Goal: Transaction & Acquisition: Purchase product/service

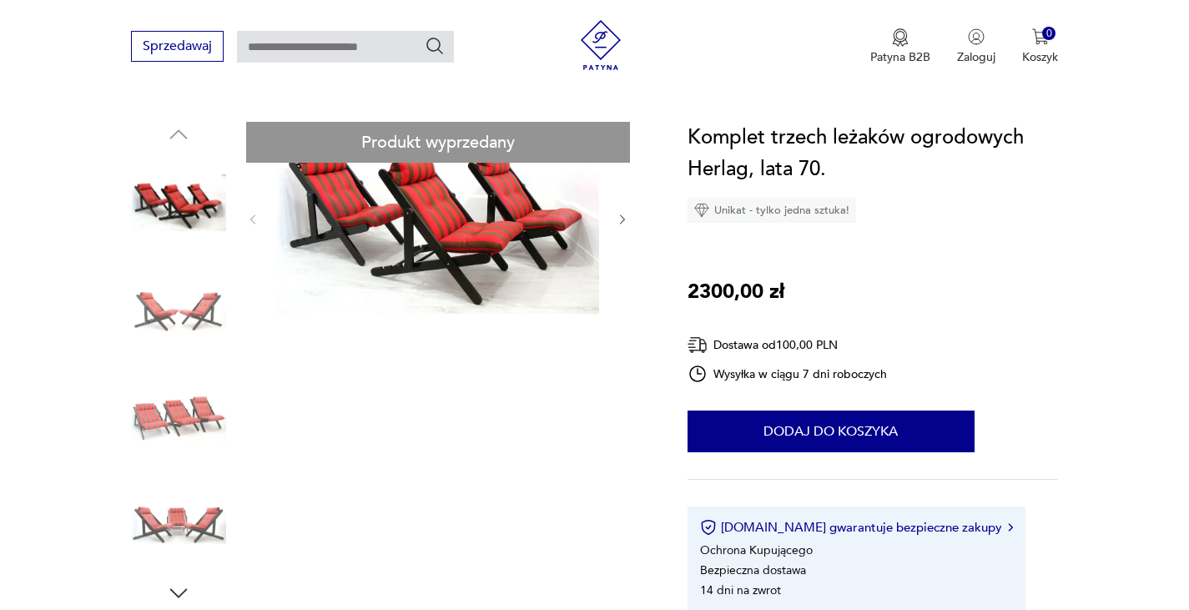
scroll to position [149, 0]
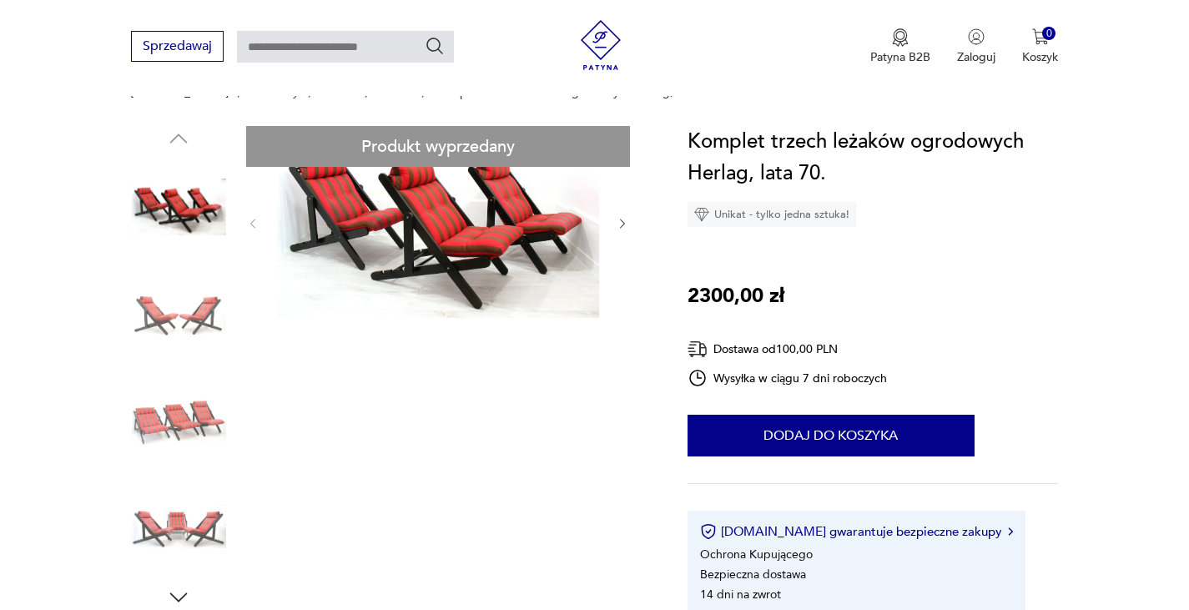
click at [176, 525] on img at bounding box center [178, 526] width 95 height 95
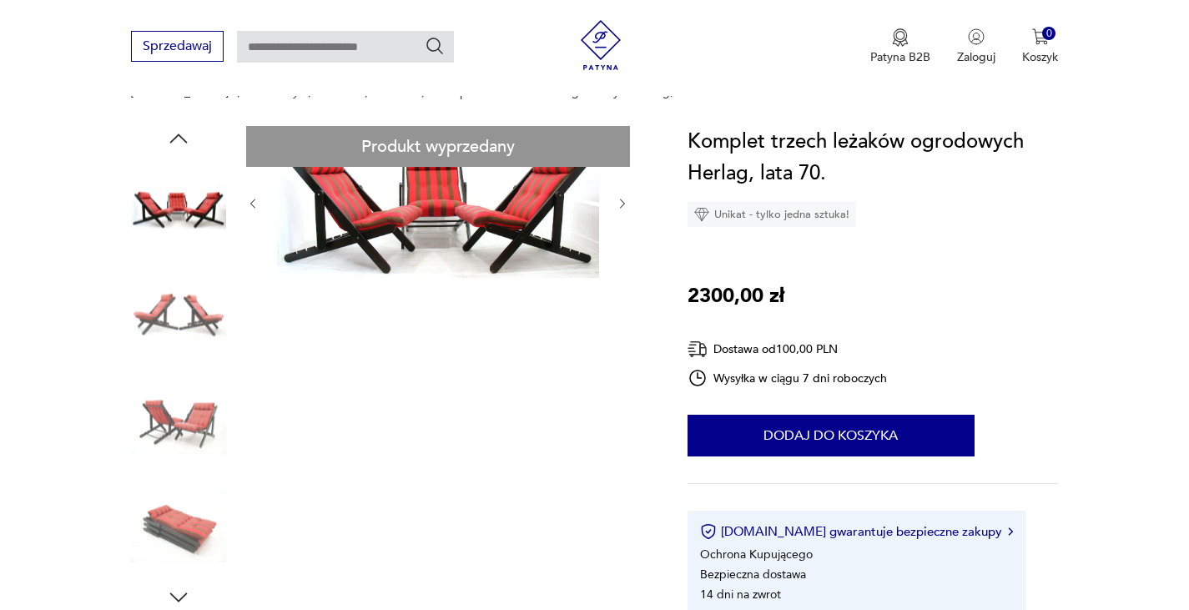
click at [187, 406] on img at bounding box center [178, 419] width 95 height 95
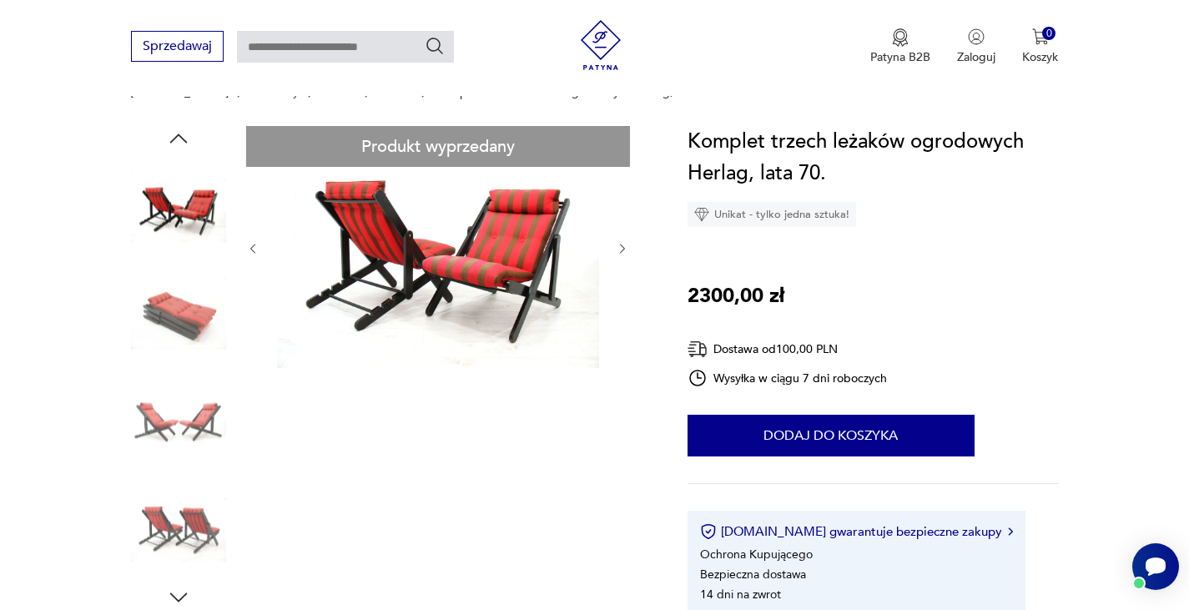
scroll to position [0, 0]
click at [496, 254] on img at bounding box center [438, 247] width 322 height 242
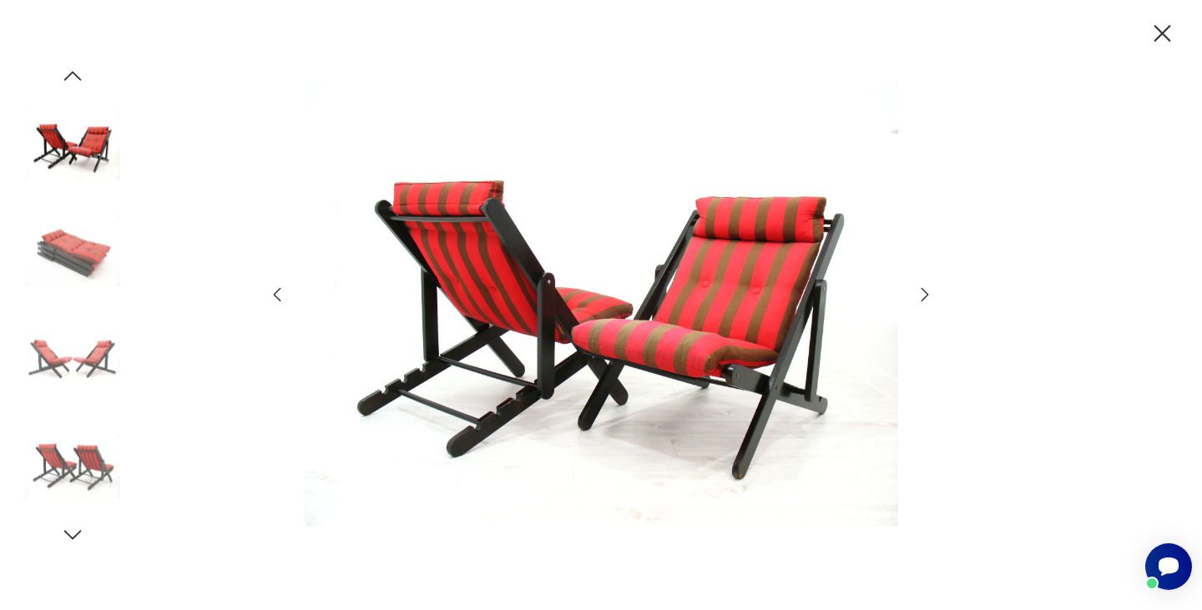
click at [1170, 26] on icon "button" at bounding box center [1162, 33] width 29 height 29
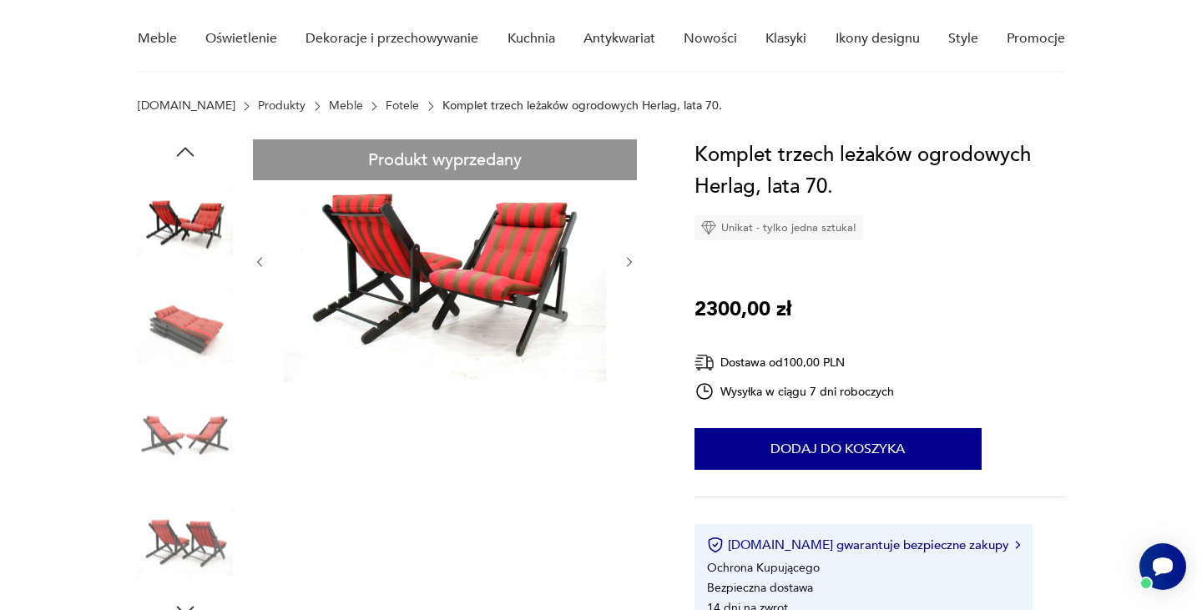
scroll to position [124, 0]
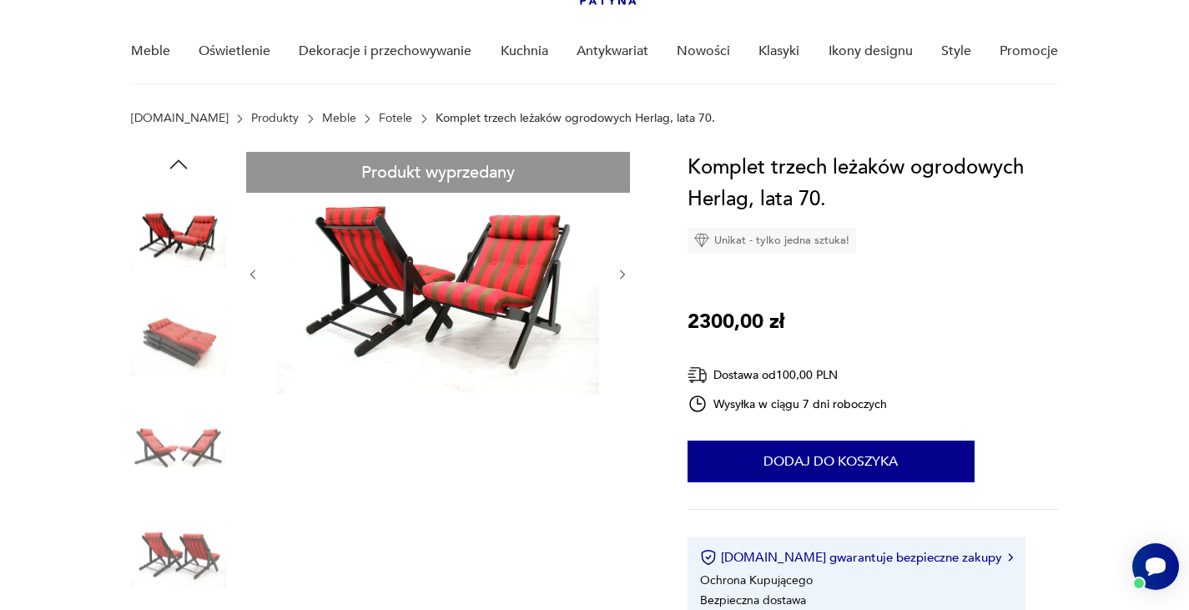
click at [155, 354] on img at bounding box center [178, 339] width 95 height 95
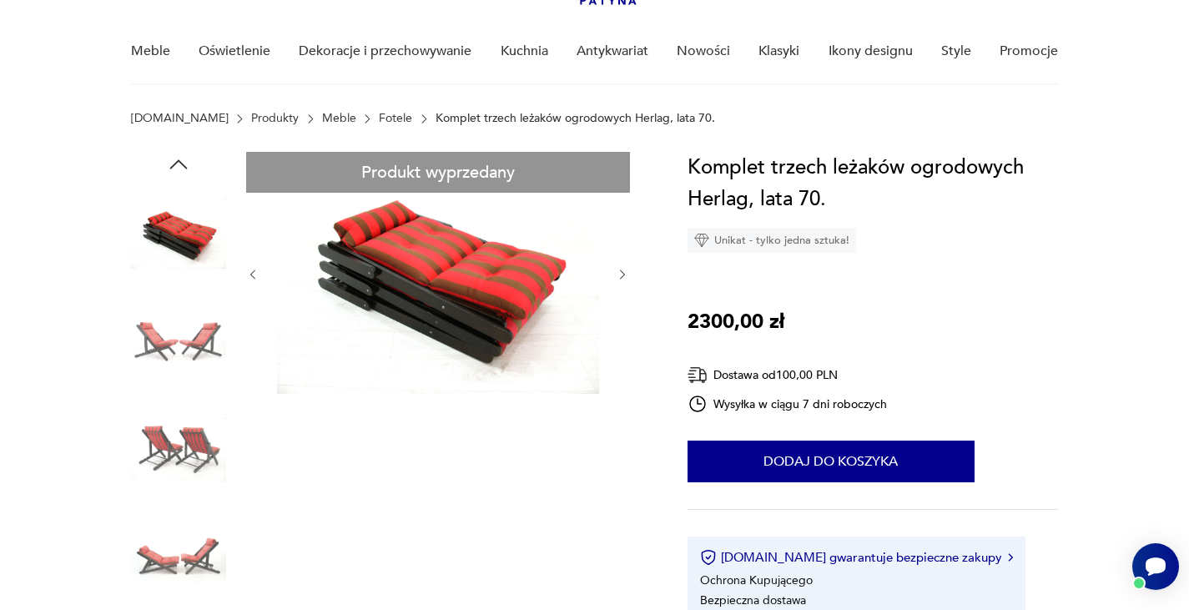
click at [167, 396] on div at bounding box center [178, 393] width 95 height 417
click at [190, 435] on img at bounding box center [178, 445] width 95 height 95
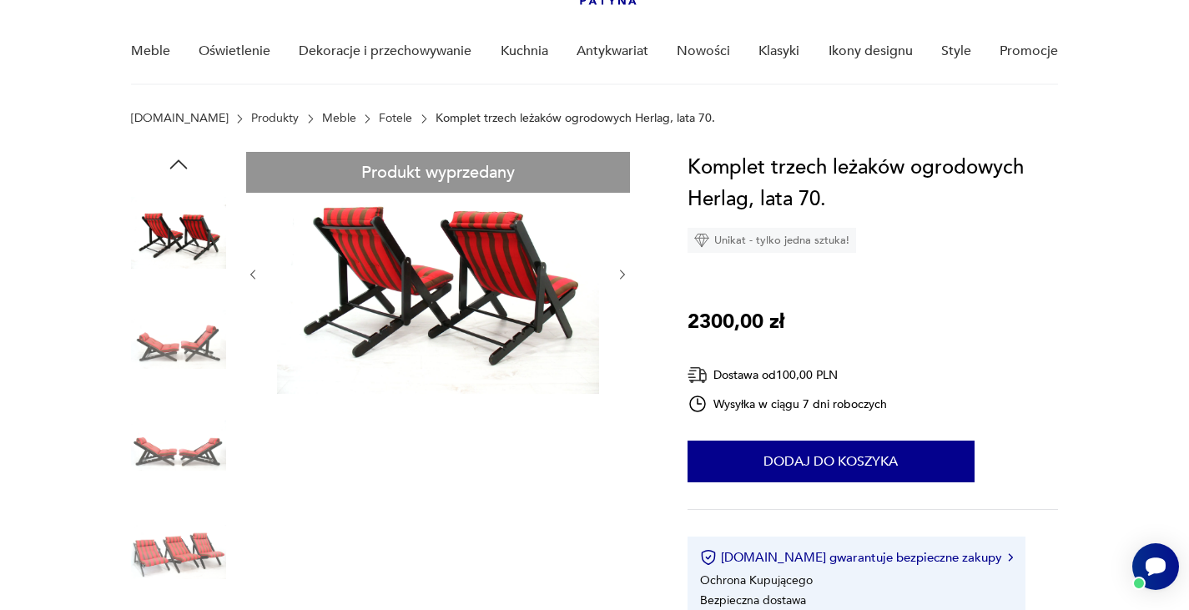
click at [190, 435] on img at bounding box center [178, 445] width 95 height 95
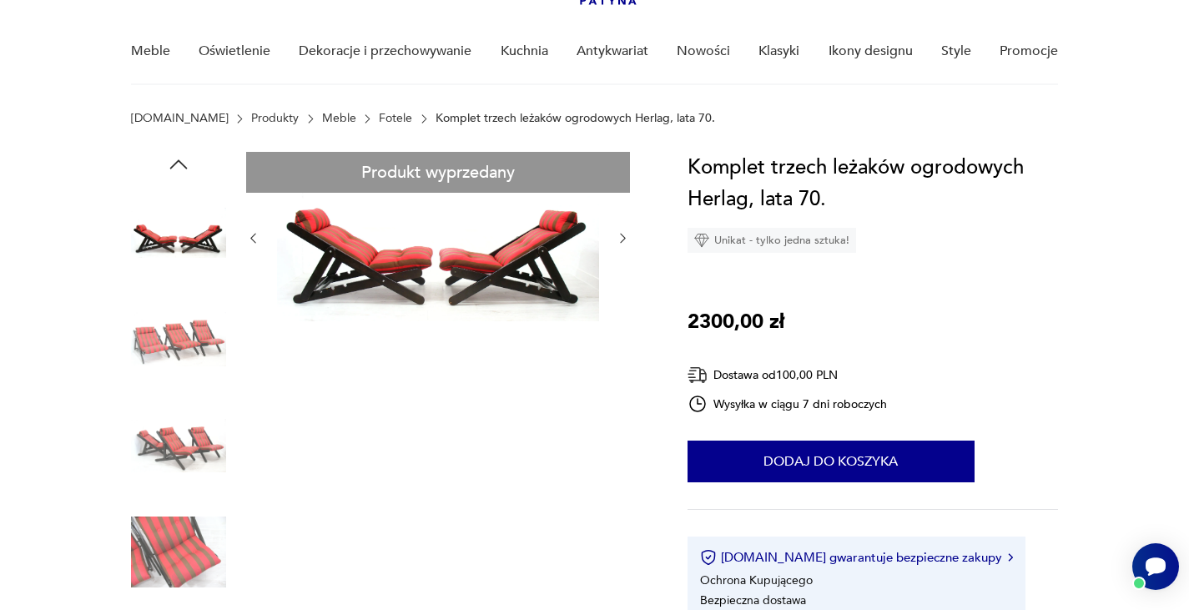
click at [190, 435] on img at bounding box center [178, 445] width 95 height 95
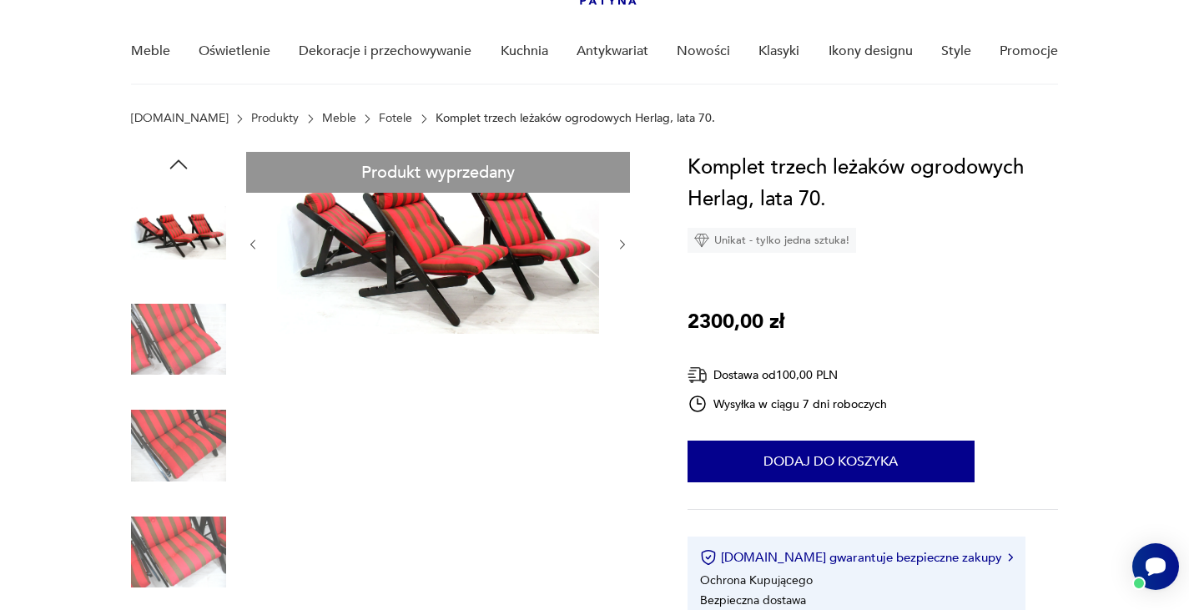
click at [190, 435] on img at bounding box center [178, 445] width 95 height 95
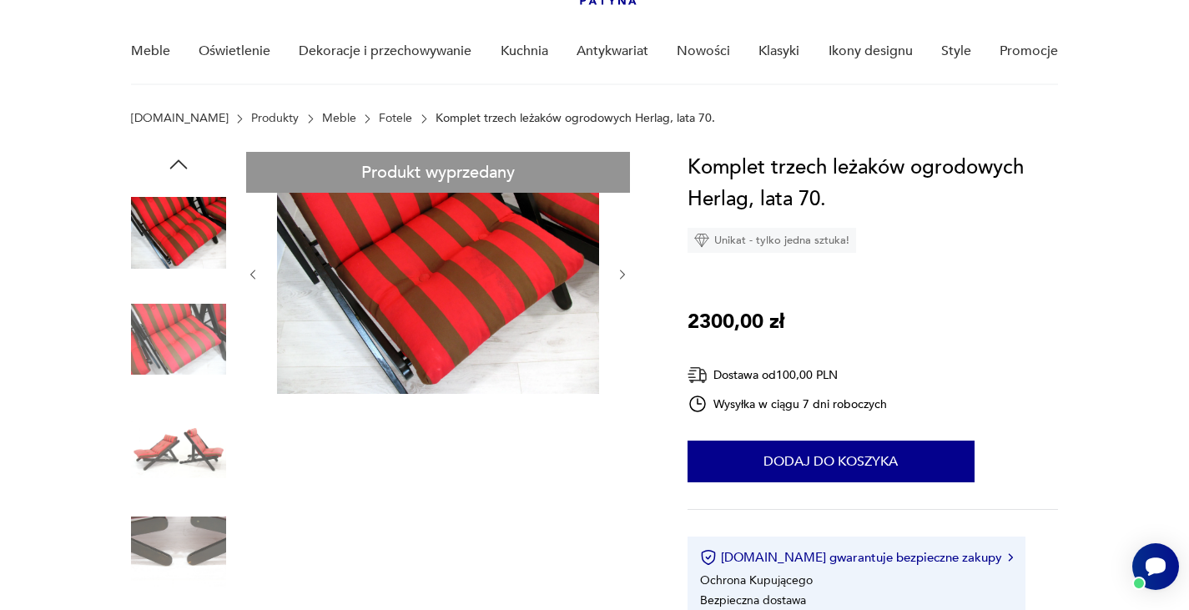
click at [431, 299] on img at bounding box center [438, 273] width 322 height 242
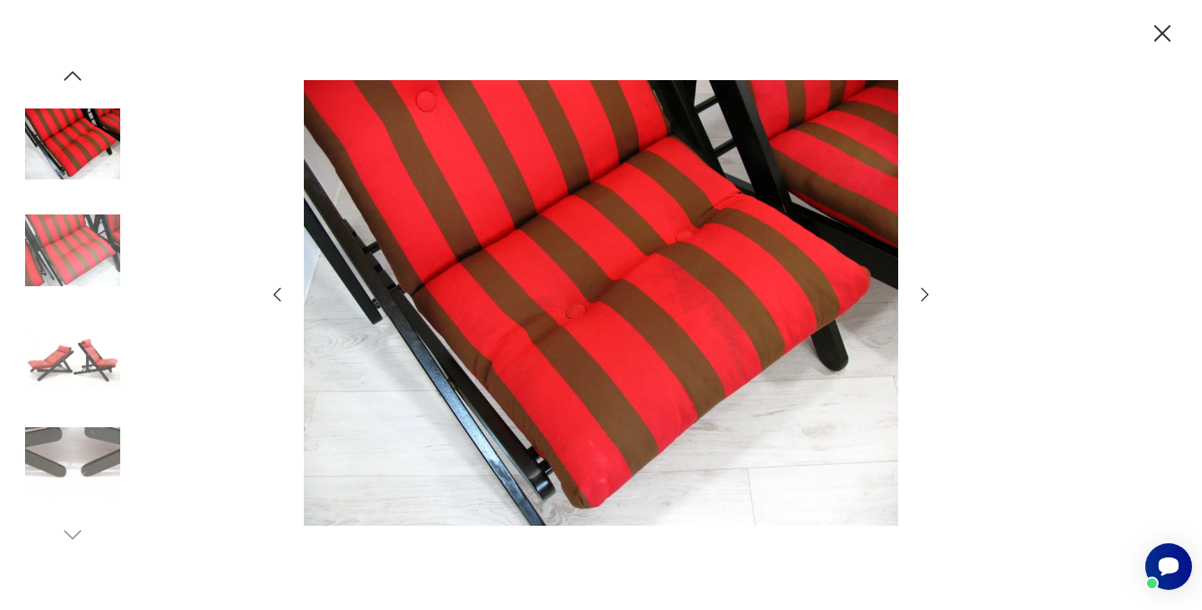
click at [85, 349] on img at bounding box center [72, 357] width 95 height 95
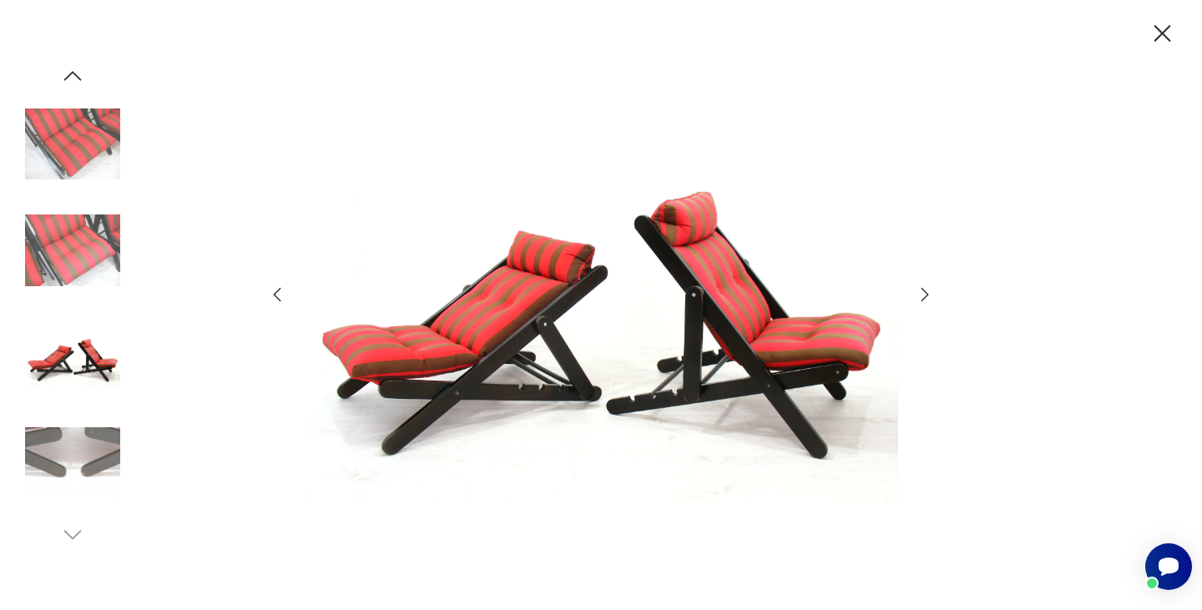
click at [69, 69] on icon "button" at bounding box center [72, 75] width 25 height 25
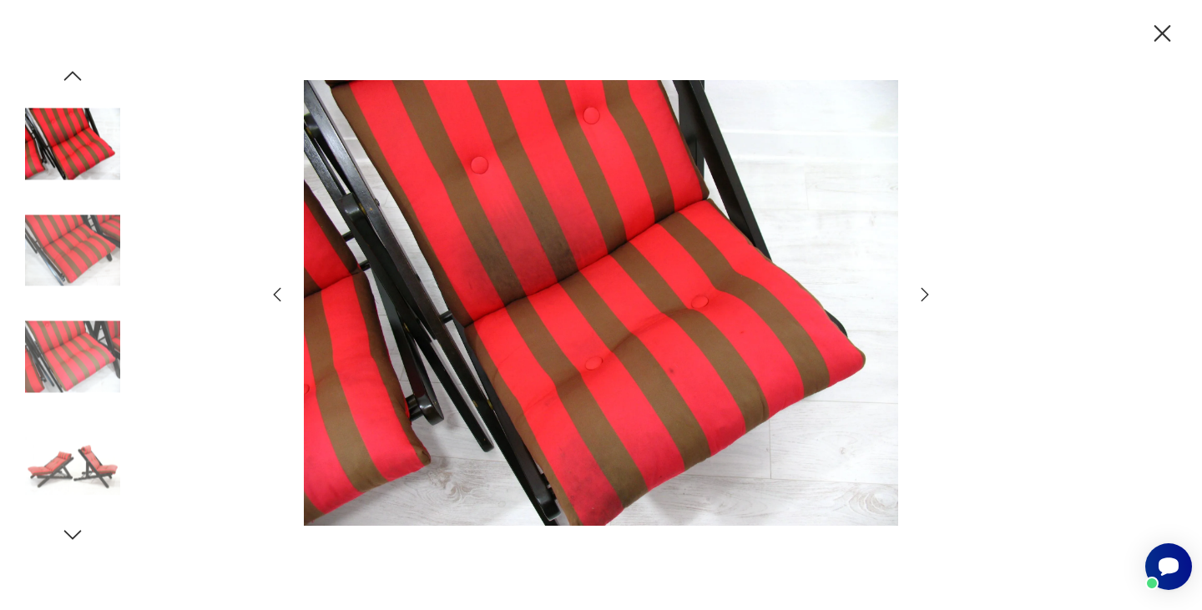
click at [66, 149] on img at bounding box center [72, 144] width 95 height 95
